Goal: Task Accomplishment & Management: Use online tool/utility

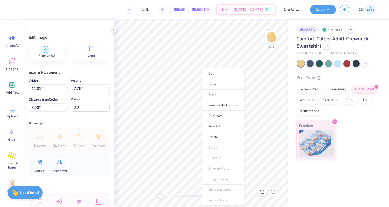
click at [212, 84] on li "Copy" at bounding box center [223, 84] width 42 height 11
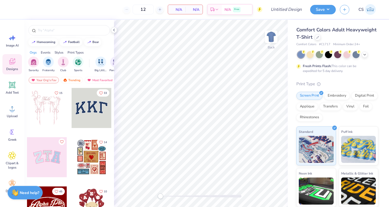
click at [364, 55] on icon at bounding box center [365, 54] width 4 height 4
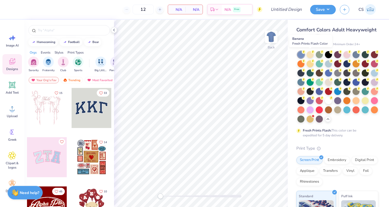
click at [310, 53] on div at bounding box center [310, 54] width 7 height 7
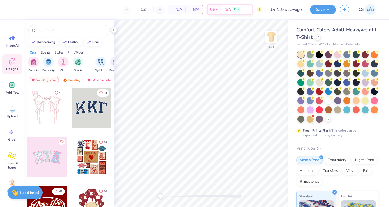
click at [10, 110] on icon at bounding box center [12, 108] width 5 height 5
click at [15, 111] on icon at bounding box center [12, 108] width 8 height 8
click at [11, 112] on div "Upload" at bounding box center [11, 111] width 19 height 20
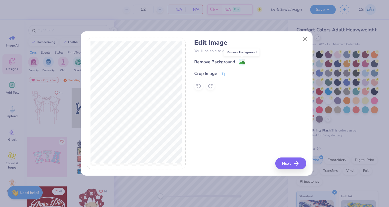
click at [240, 60] on image at bounding box center [242, 62] width 6 height 6
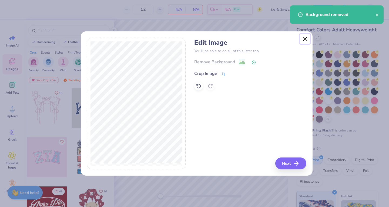
click at [304, 39] on button "Close" at bounding box center [305, 39] width 10 height 10
